Goal: Communication & Community: Answer question/provide support

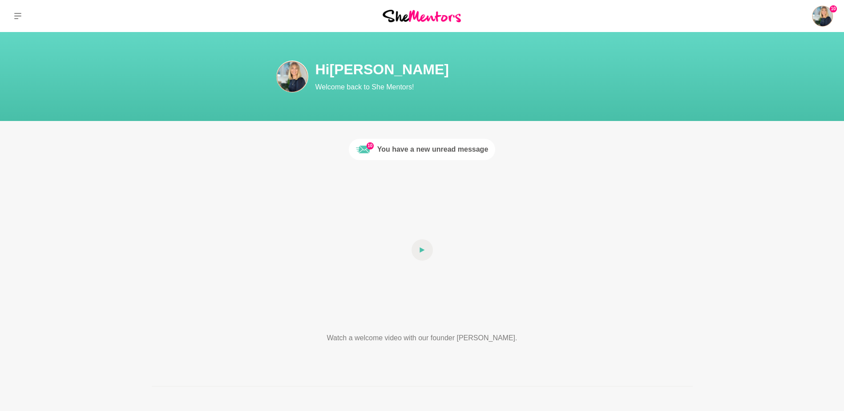
click at [410, 150] on div "You have a new unread message" at bounding box center [432, 149] width 111 height 11
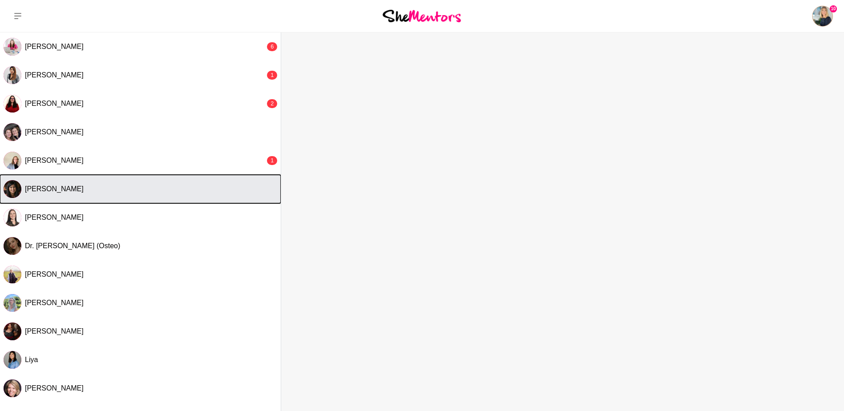
click at [92, 187] on div "[PERSON_NAME]" at bounding box center [151, 189] width 252 height 9
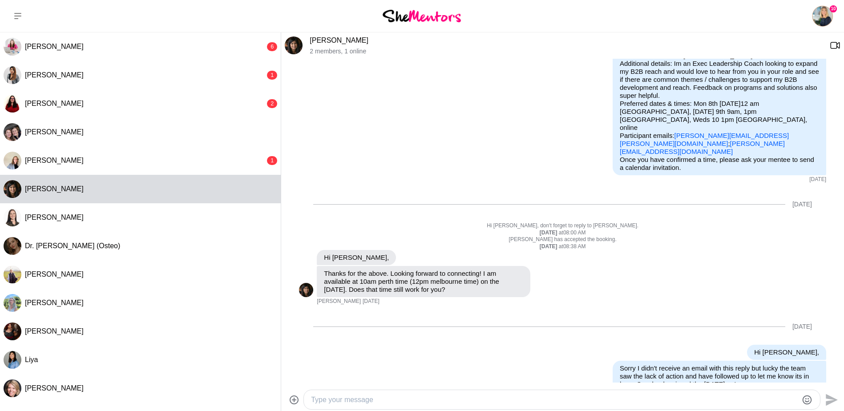
scroll to position [34, 0]
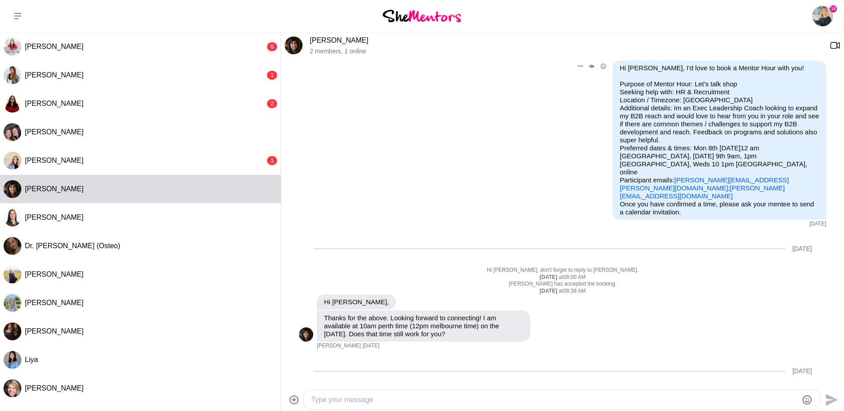
click at [683, 176] on link "[PERSON_NAME][EMAIL_ADDRESS][PERSON_NAME][DOMAIN_NAME]" at bounding box center [704, 184] width 169 height 16
click at [670, 176] on link "[PERSON_NAME][EMAIL_ADDRESS][PERSON_NAME][DOMAIN_NAME]" at bounding box center [704, 184] width 169 height 16
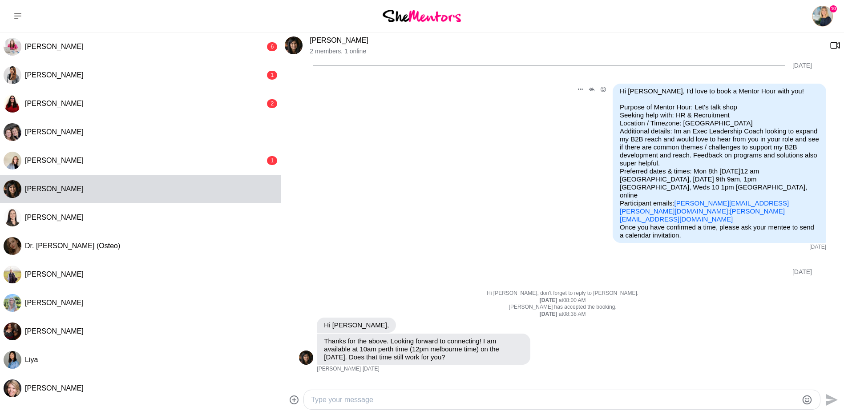
scroll to position [0, 0]
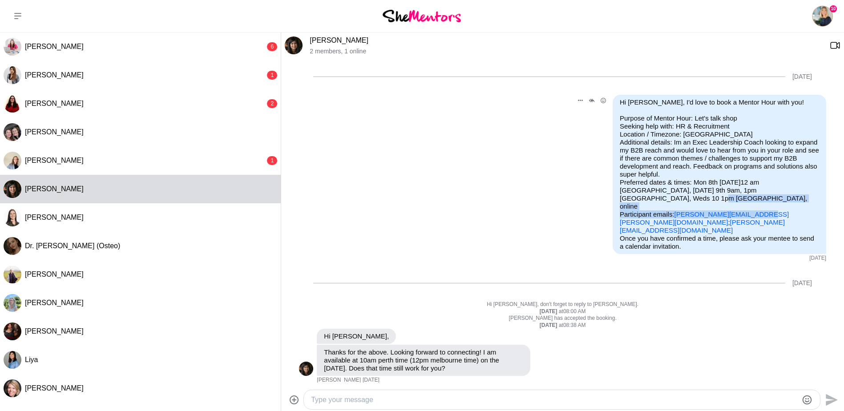
drag, startPoint x: 666, startPoint y: 196, endPoint x: 750, endPoint y: 196, distance: 83.7
click at [750, 196] on p "Purpose of Mentor Hour: Let's talk shop Seeking help with: HR & Recruitment Loc…" at bounding box center [719, 174] width 199 height 120
drag, startPoint x: 750, startPoint y: 196, endPoint x: 726, endPoint y: 200, distance: 24.4
copy p "[PERSON_NAME][EMAIL_ADDRESS][PERSON_NAME][DOMAIN_NAME]"
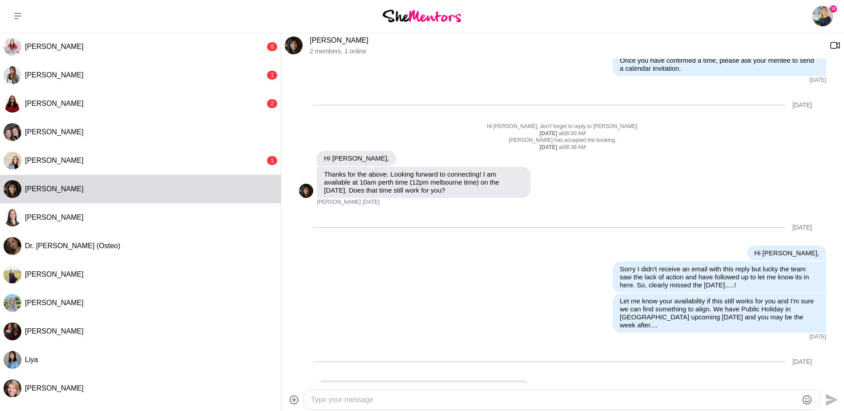
scroll to position [212, 0]
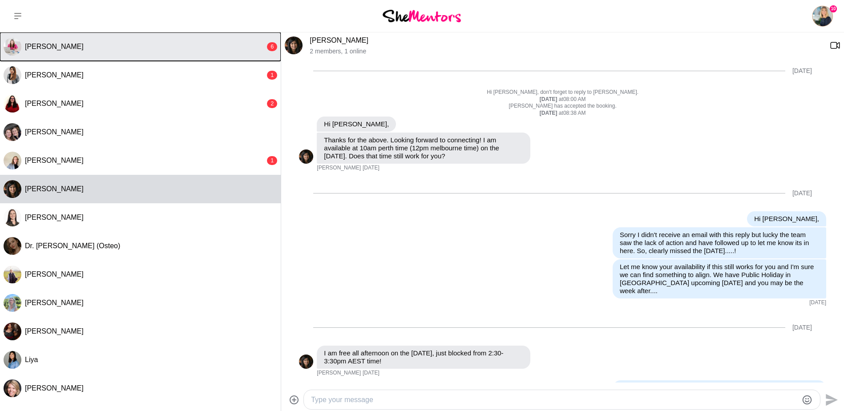
click at [33, 47] on span "[PERSON_NAME]" at bounding box center [54, 47] width 59 height 8
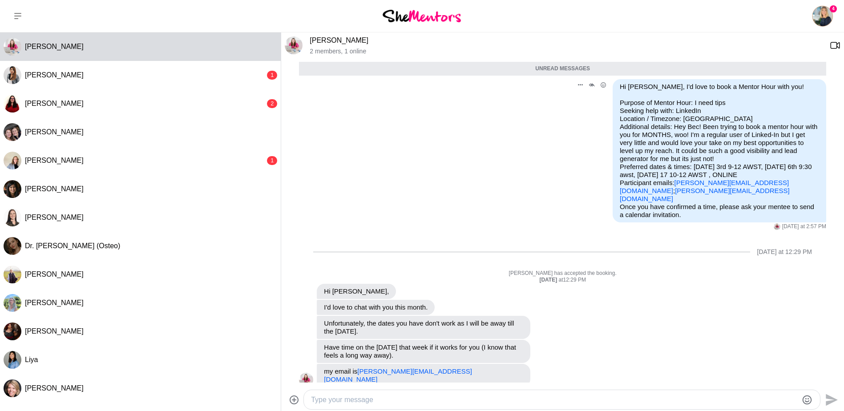
scroll to position [36, 0]
drag, startPoint x: 462, startPoint y: 365, endPoint x: 359, endPoint y: 364, distance: 102.8
click at [359, 365] on div "my email is [PERSON_NAME][EMAIL_ADDRESS][DOMAIN_NAME]" at bounding box center [424, 376] width 214 height 23
drag, startPoint x: 359, startPoint y: 364, endPoint x: 421, endPoint y: 369, distance: 61.6
copy link "[PERSON_NAME][EMAIL_ADDRESS][DOMAIN_NAME]"
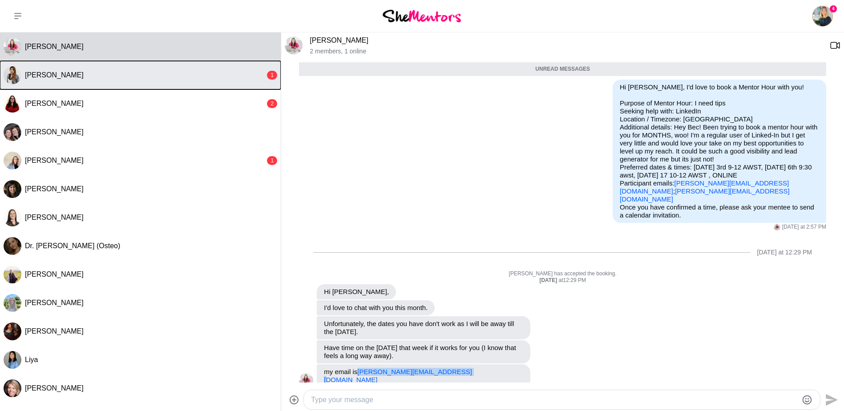
click at [88, 75] on div "[PERSON_NAME]" at bounding box center [145, 75] width 240 height 9
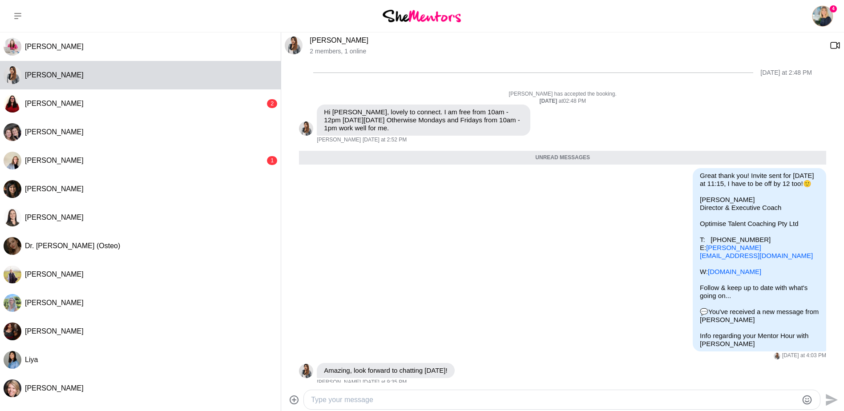
scroll to position [178, 0]
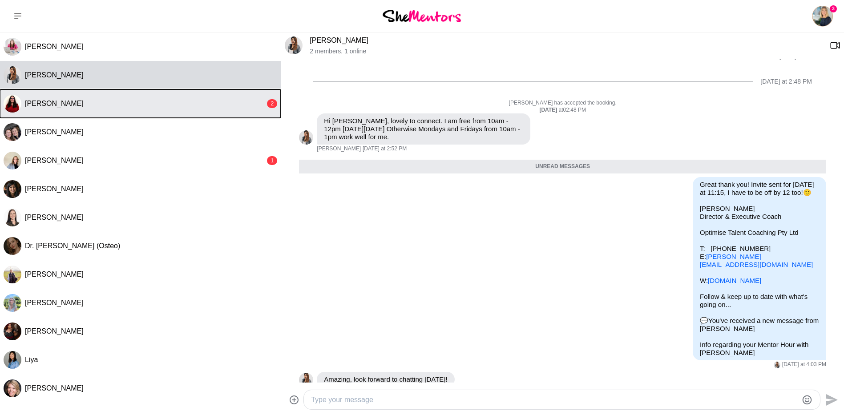
click at [97, 110] on button "[PERSON_NAME] 2" at bounding box center [140, 103] width 281 height 28
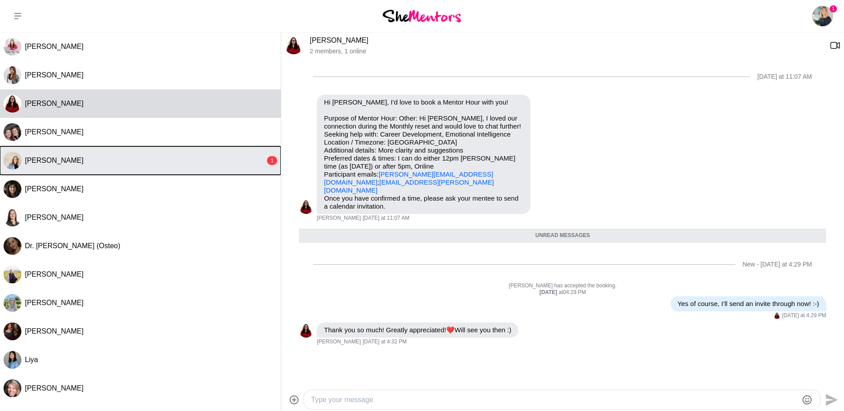
click at [101, 162] on div "[PERSON_NAME]" at bounding box center [145, 160] width 240 height 9
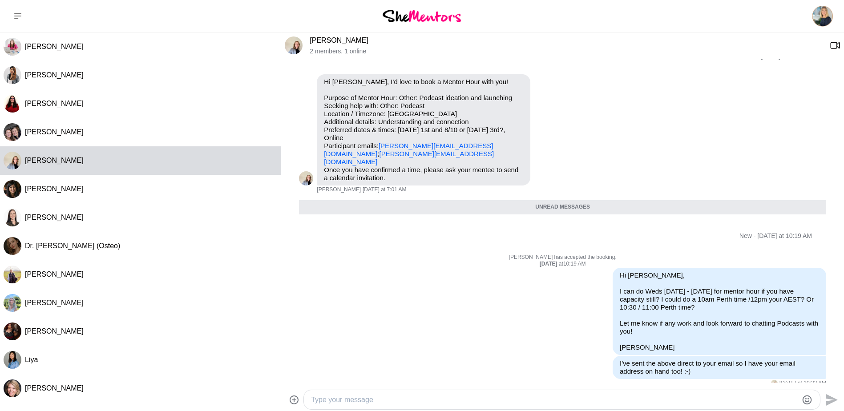
scroll to position [20, 0]
